Goal: Navigation & Orientation: Find specific page/section

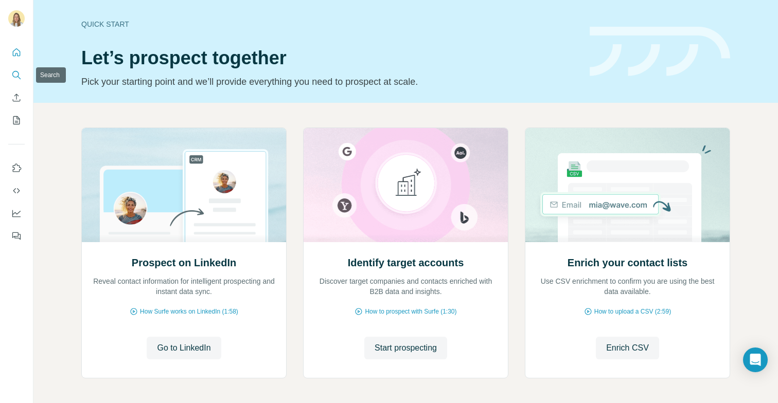
click at [12, 71] on icon "Search" at bounding box center [16, 75] width 10 height 10
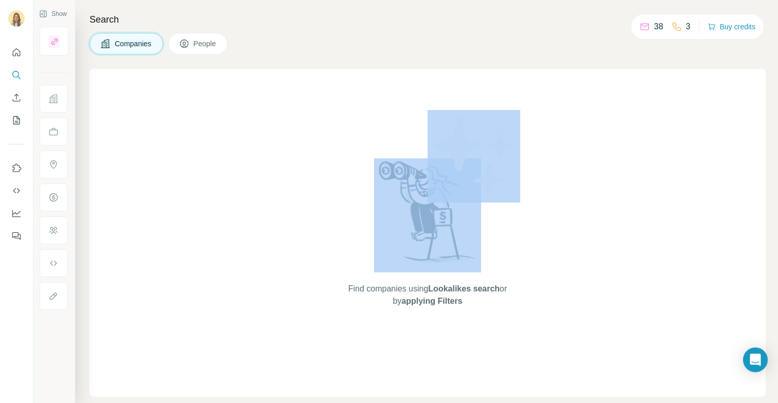
drag, startPoint x: 327, startPoint y: 92, endPoint x: 527, endPoint y: 233, distance: 244.8
click at [527, 233] on div "Find companies using Lookalikes search or by applying Filters" at bounding box center [428, 233] width 676 height 328
drag, startPoint x: 324, startPoint y: 111, endPoint x: 378, endPoint y: 200, distance: 103.9
click at [515, 324] on div "Find companies using Lookalikes search or by applying Filters" at bounding box center [428, 233] width 676 height 328
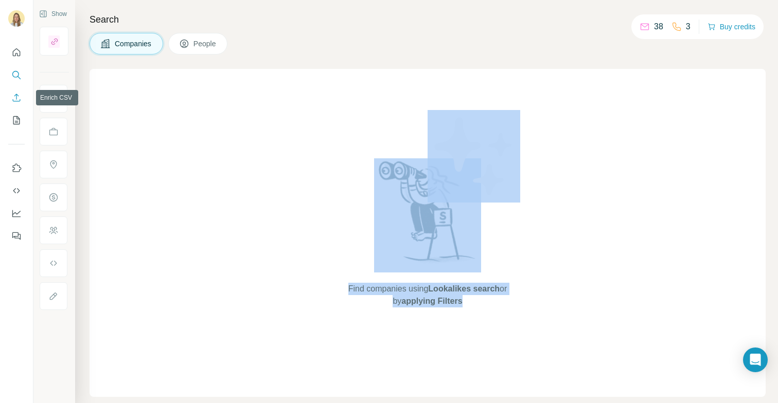
drag, startPoint x: 16, startPoint y: 99, endPoint x: 12, endPoint y: 129, distance: 29.6
click at [16, 99] on icon "Enrich CSV" at bounding box center [17, 98] width 8 height 8
click at [14, 128] on button "My lists" at bounding box center [16, 120] width 16 height 19
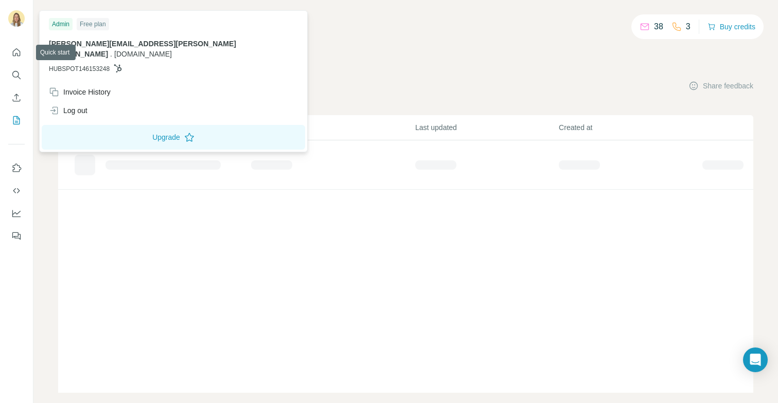
click at [25, 58] on div at bounding box center [16, 141] width 33 height 208
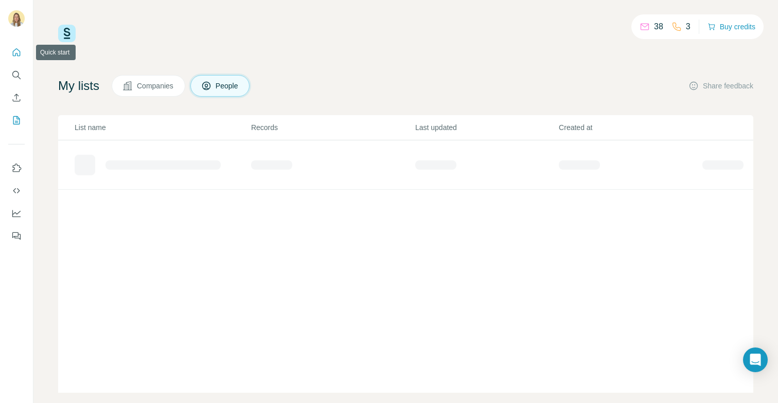
click at [18, 55] on icon "Quick start" at bounding box center [16, 52] width 10 height 10
